Goal: Transaction & Acquisition: Download file/media

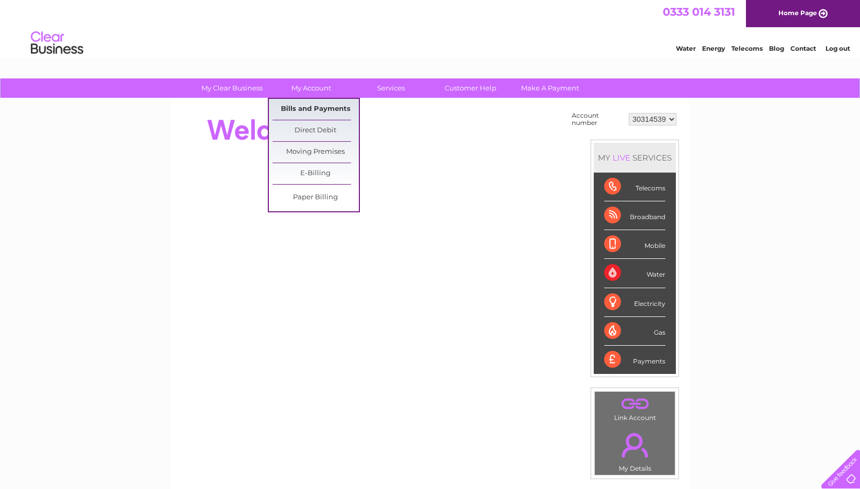
click at [307, 108] on link "Bills and Payments" at bounding box center [316, 109] width 86 height 21
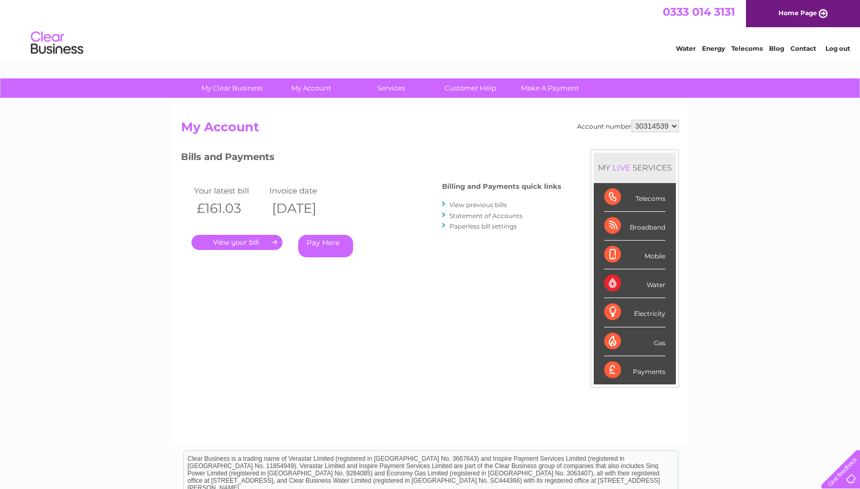
click at [487, 205] on link "View previous bills" at bounding box center [478, 205] width 58 height 8
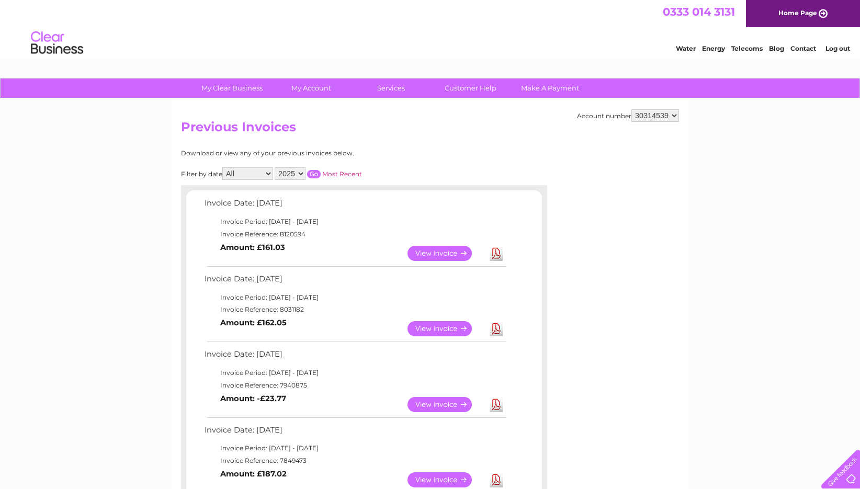
click at [496, 256] on link "Download" at bounding box center [496, 253] width 13 height 15
